Goal: Find specific page/section: Find specific page/section

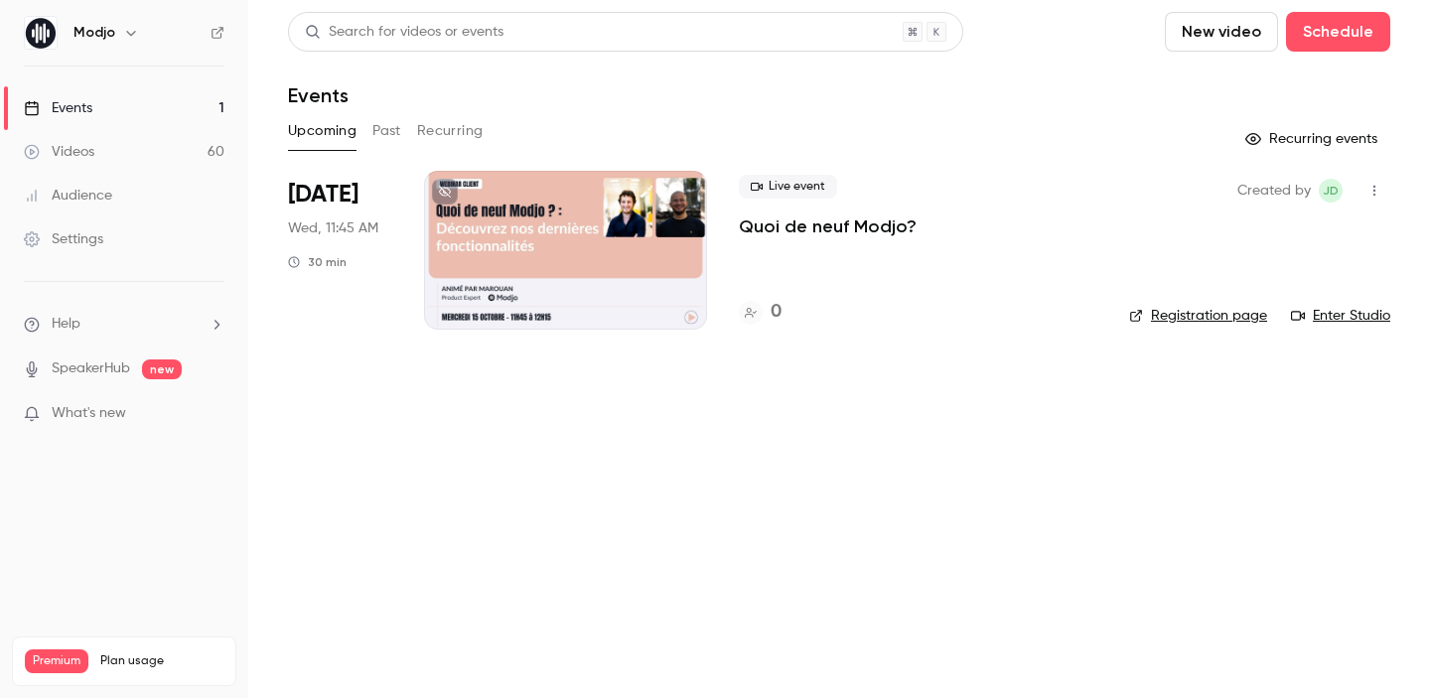
click at [541, 245] on div at bounding box center [565, 250] width 283 height 159
